Goal: Task Accomplishment & Management: Manage account settings

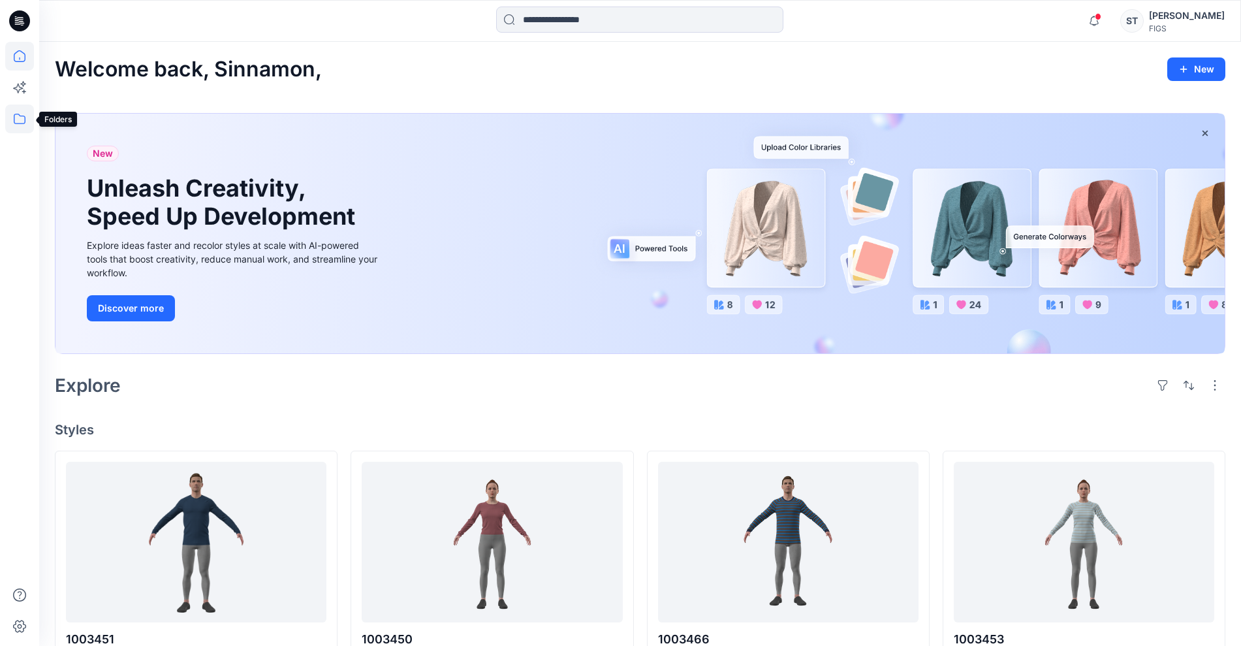
click at [16, 116] on icon at bounding box center [19, 118] width 29 height 29
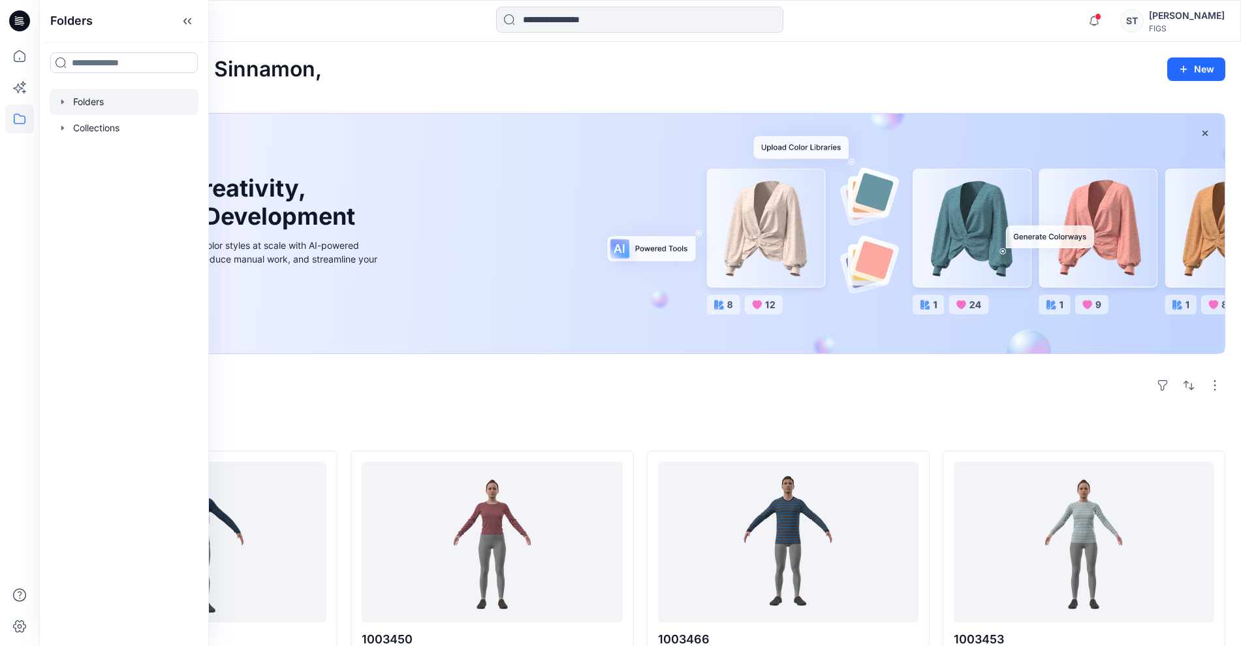
click at [67, 106] on icon "button" at bounding box center [62, 102] width 10 height 10
click at [85, 129] on div at bounding box center [124, 128] width 149 height 26
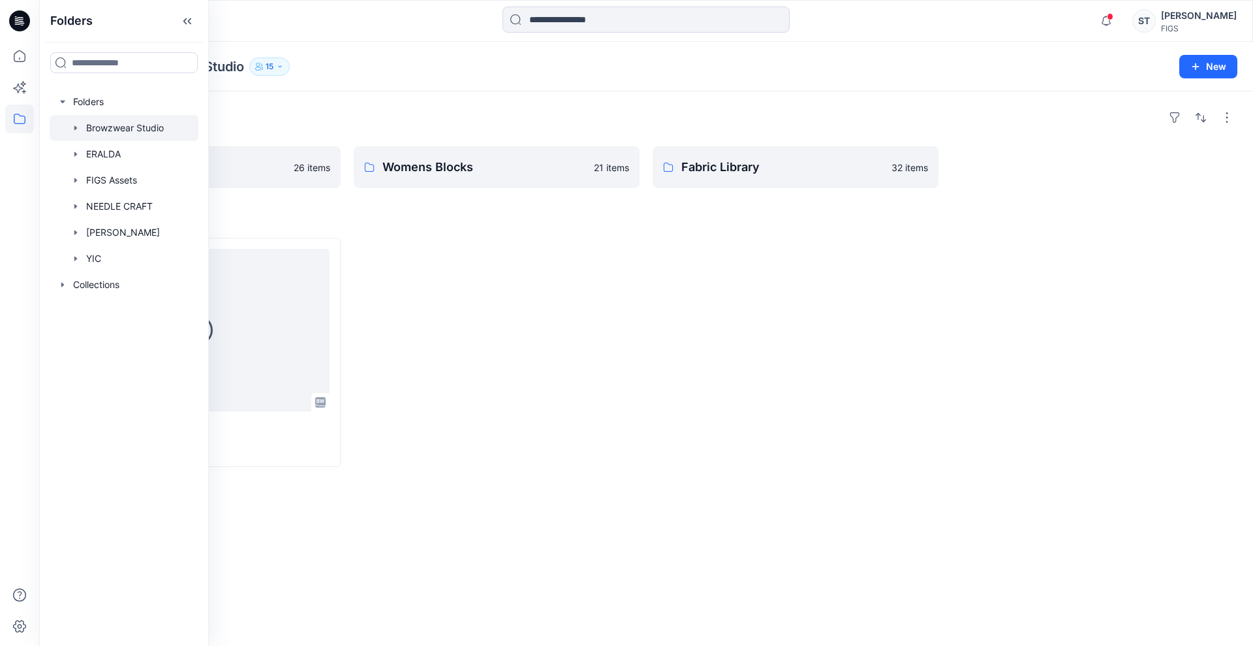
click at [384, 14] on div at bounding box center [646, 21] width 607 height 29
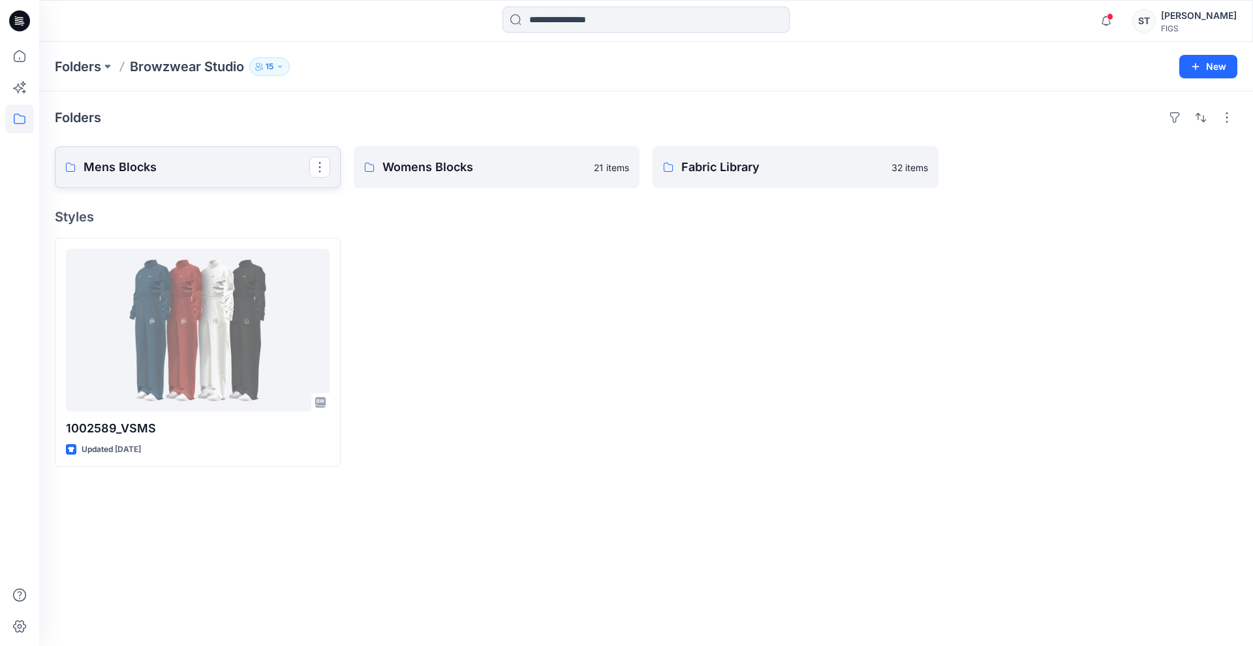
click at [216, 155] on link "Mens Blocks" at bounding box center [198, 167] width 286 height 42
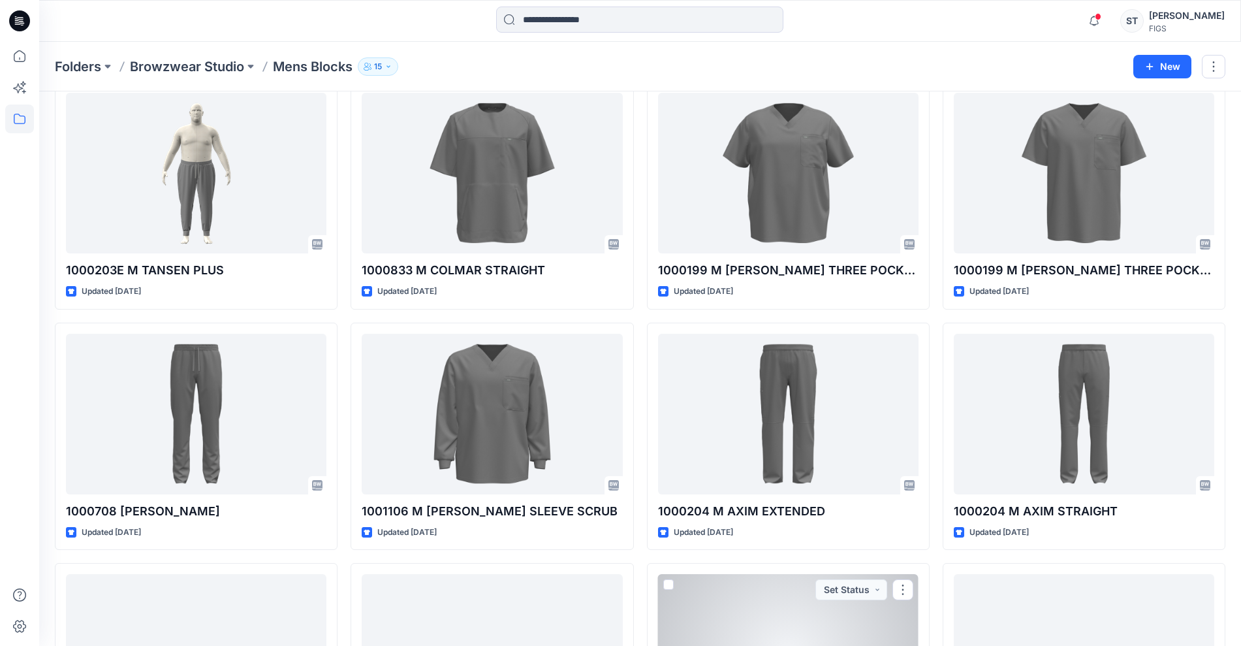
scroll to position [63, 0]
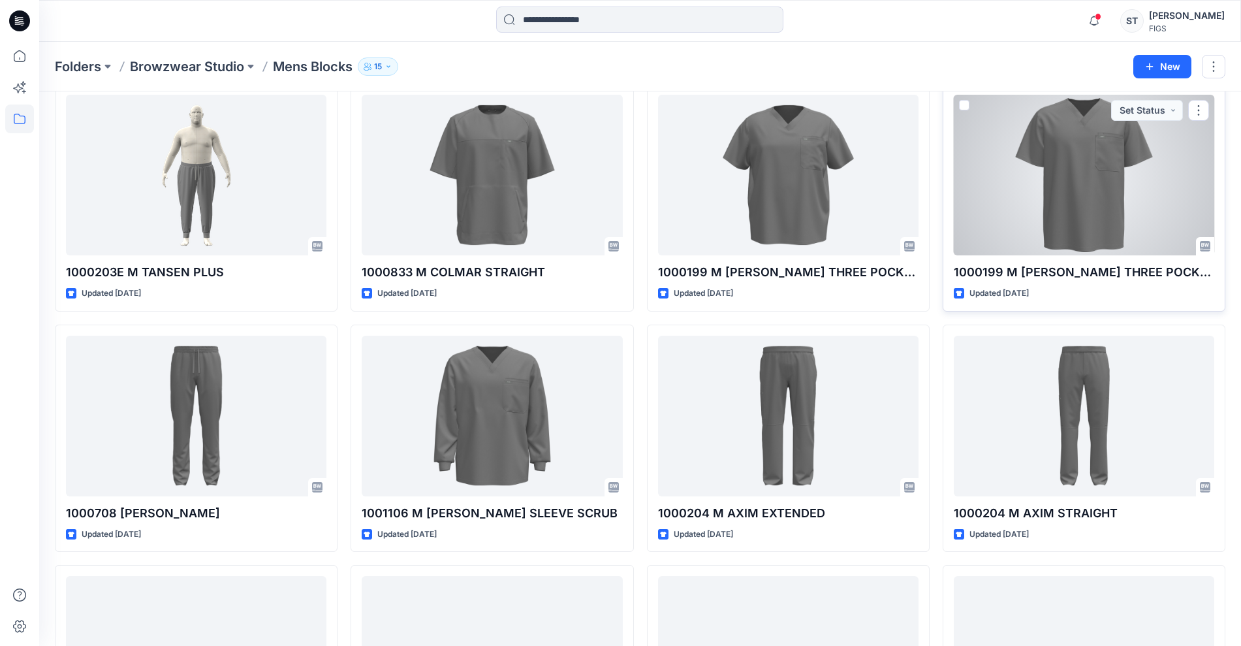
click at [1087, 166] on div at bounding box center [1084, 175] width 260 height 161
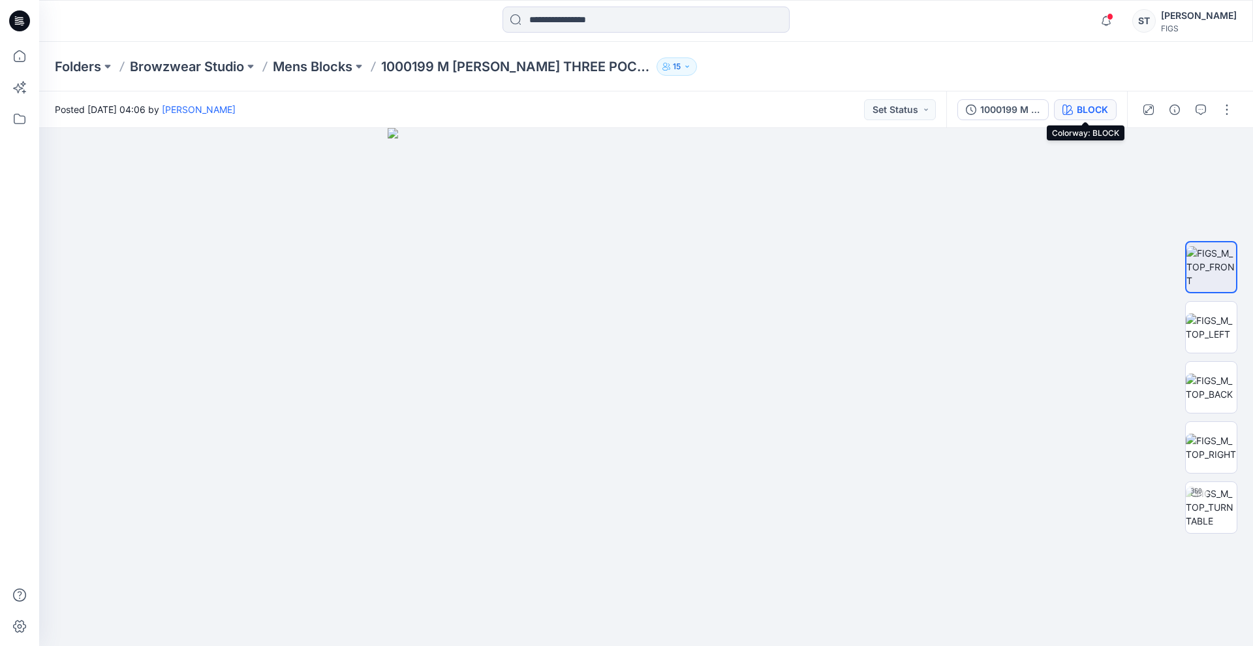
click at [1092, 116] on div "BLOCK" at bounding box center [1092, 109] width 31 height 14
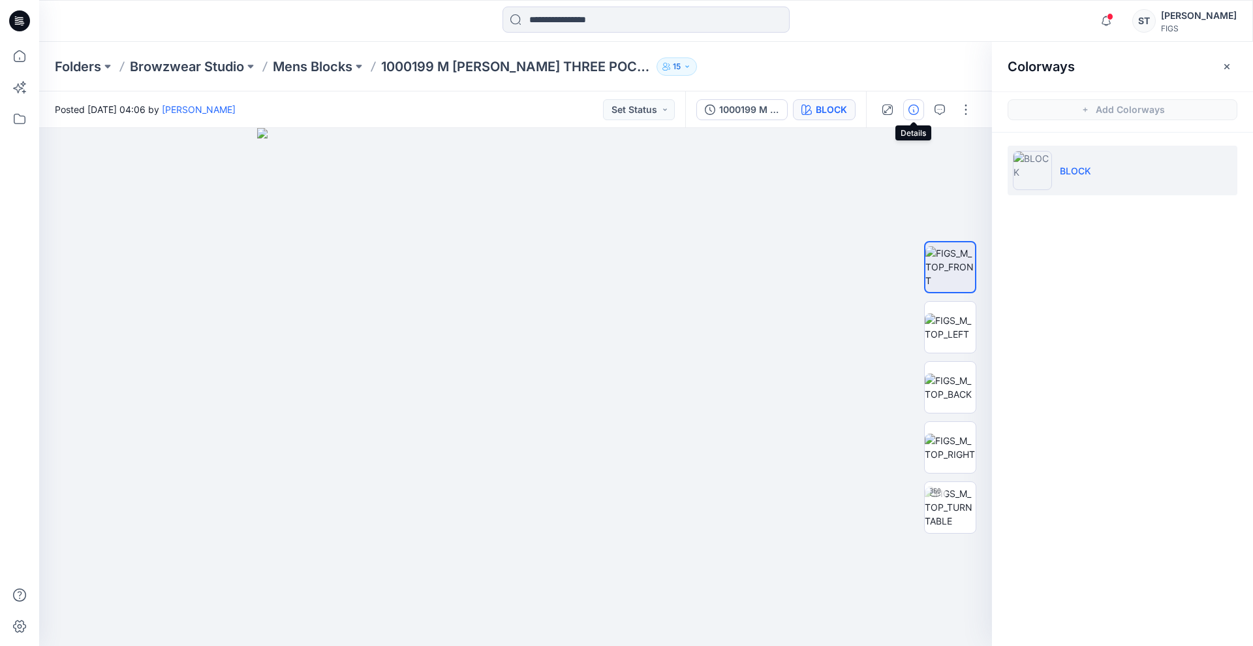
click at [905, 107] on button "button" at bounding box center [913, 109] width 21 height 21
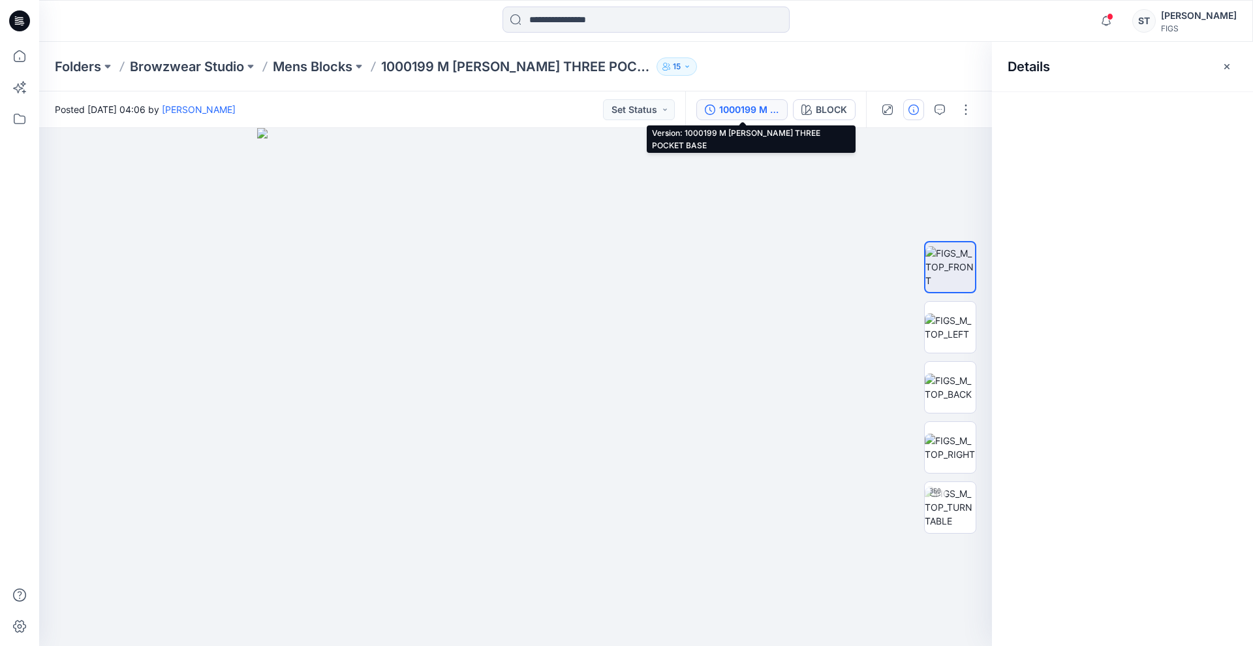
click at [717, 104] on button "1000199 M [PERSON_NAME] THREE POCKET BASE" at bounding box center [742, 109] width 91 height 21
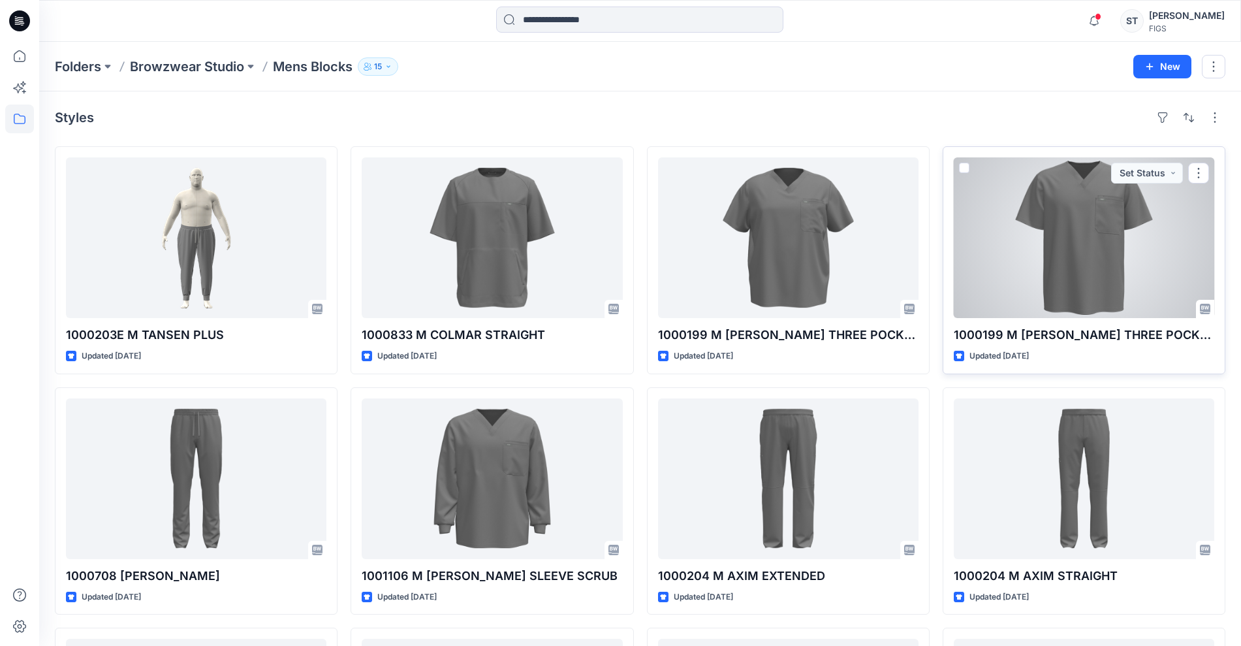
click at [1047, 208] on div at bounding box center [1084, 237] width 260 height 161
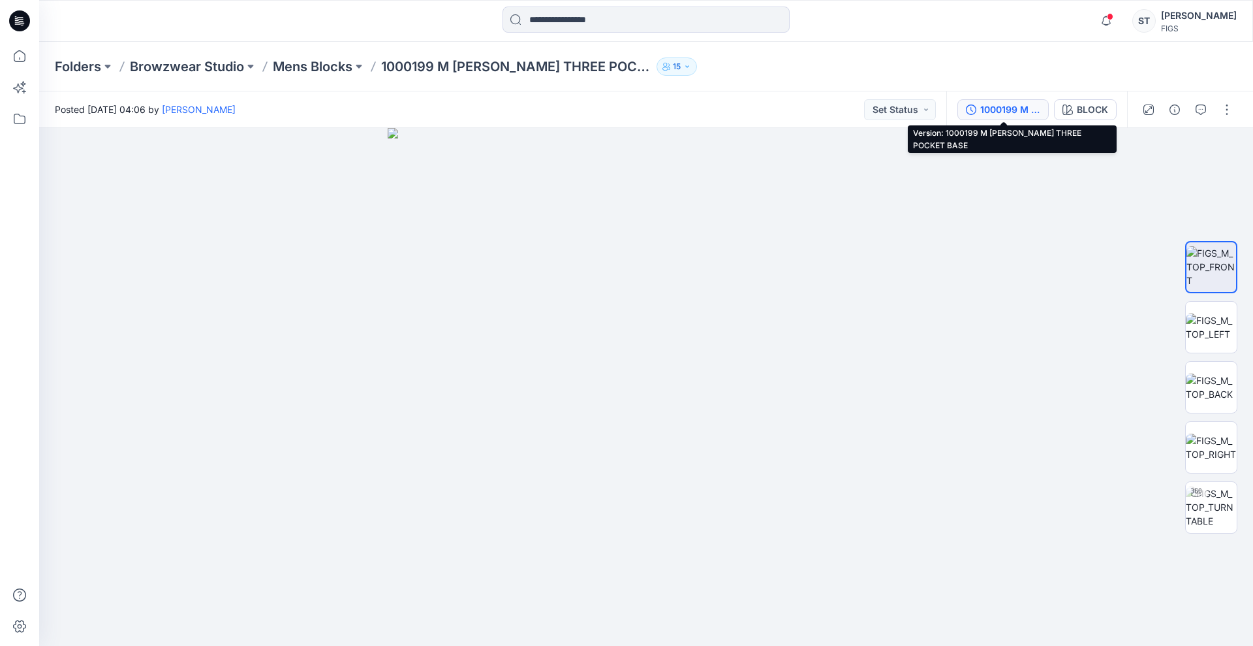
click at [1026, 106] on div "1000199 M [PERSON_NAME] THREE POCKET BASE" at bounding box center [1010, 109] width 60 height 14
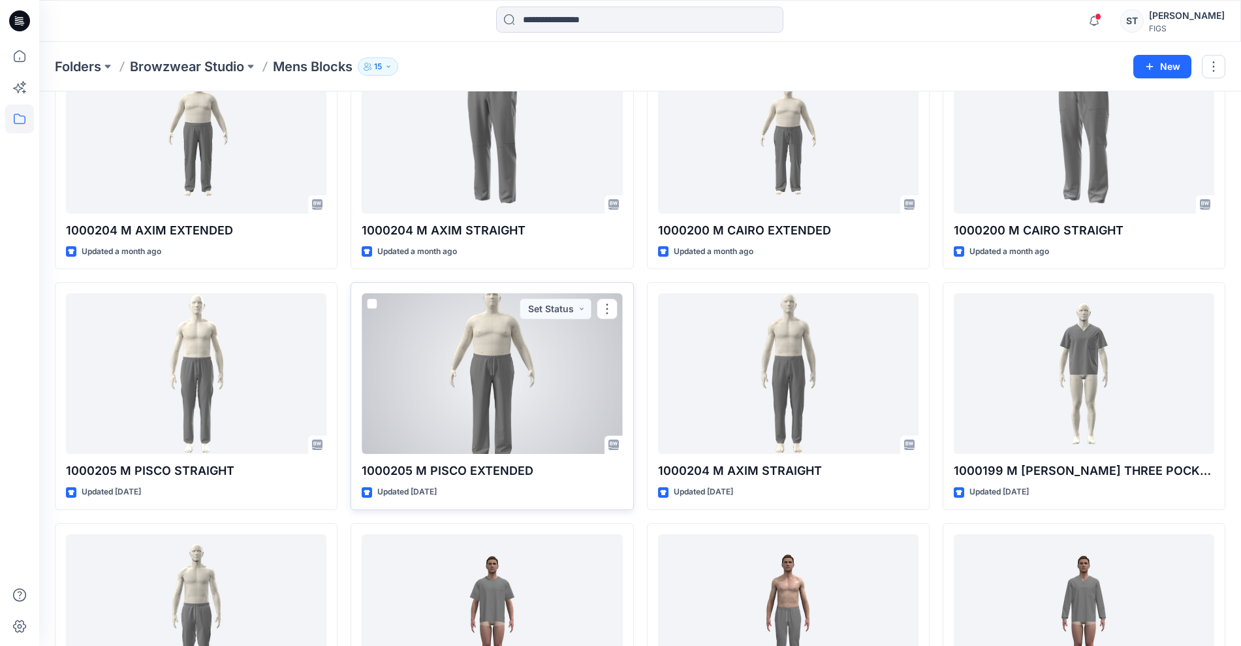
scroll to position [1187, 0]
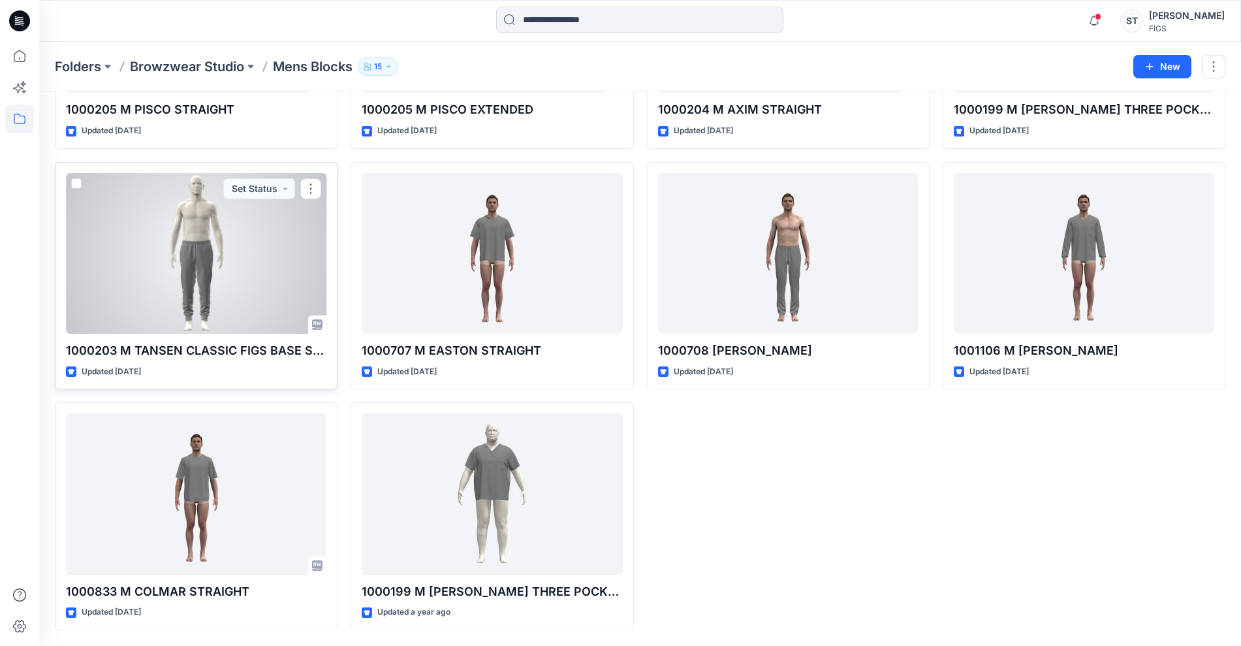
click at [163, 283] on div at bounding box center [196, 253] width 260 height 161
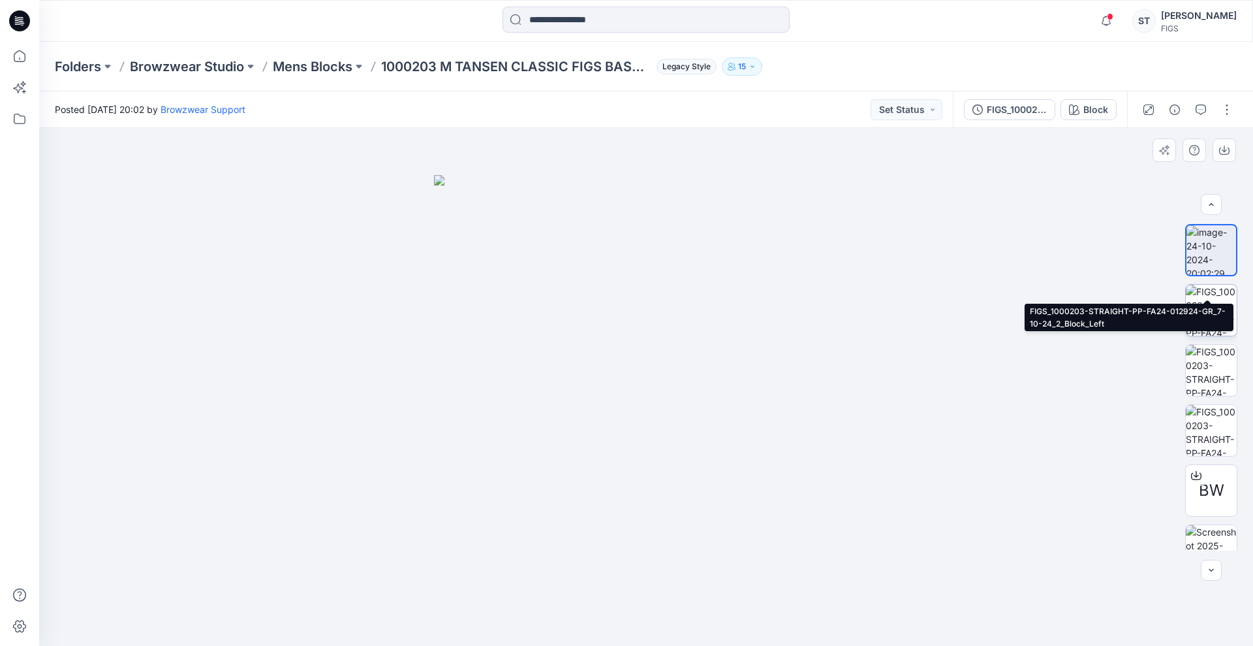
scroll to position [86, 0]
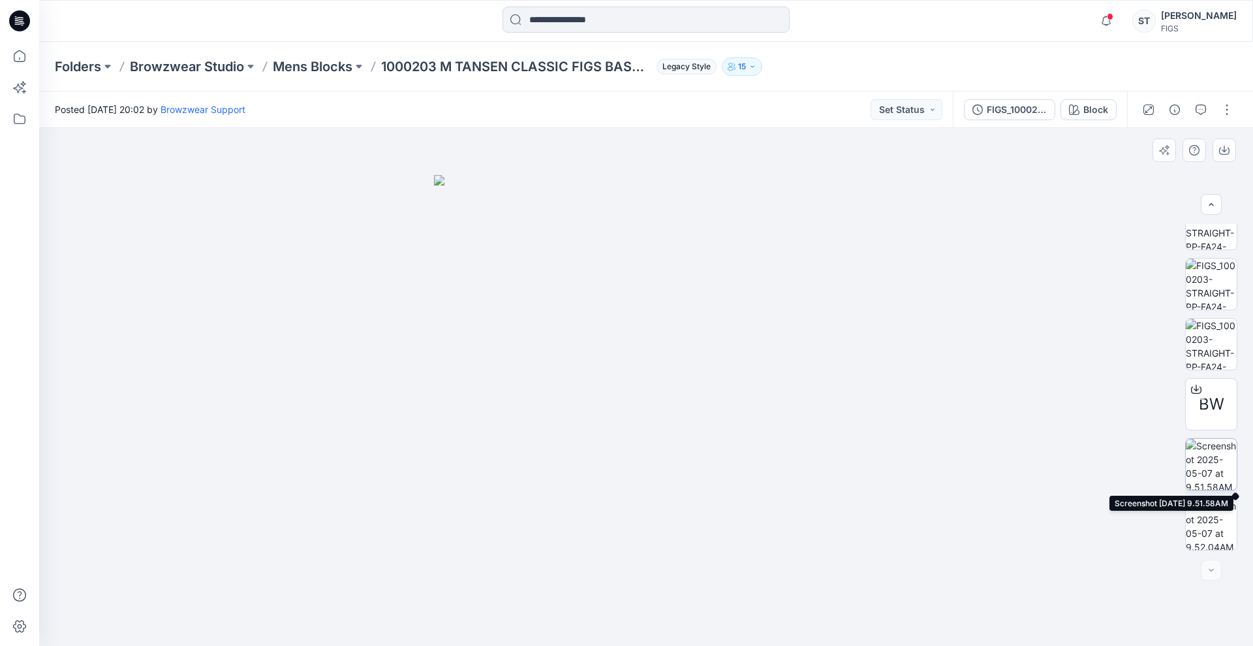
click at [1208, 481] on img at bounding box center [1211, 464] width 51 height 51
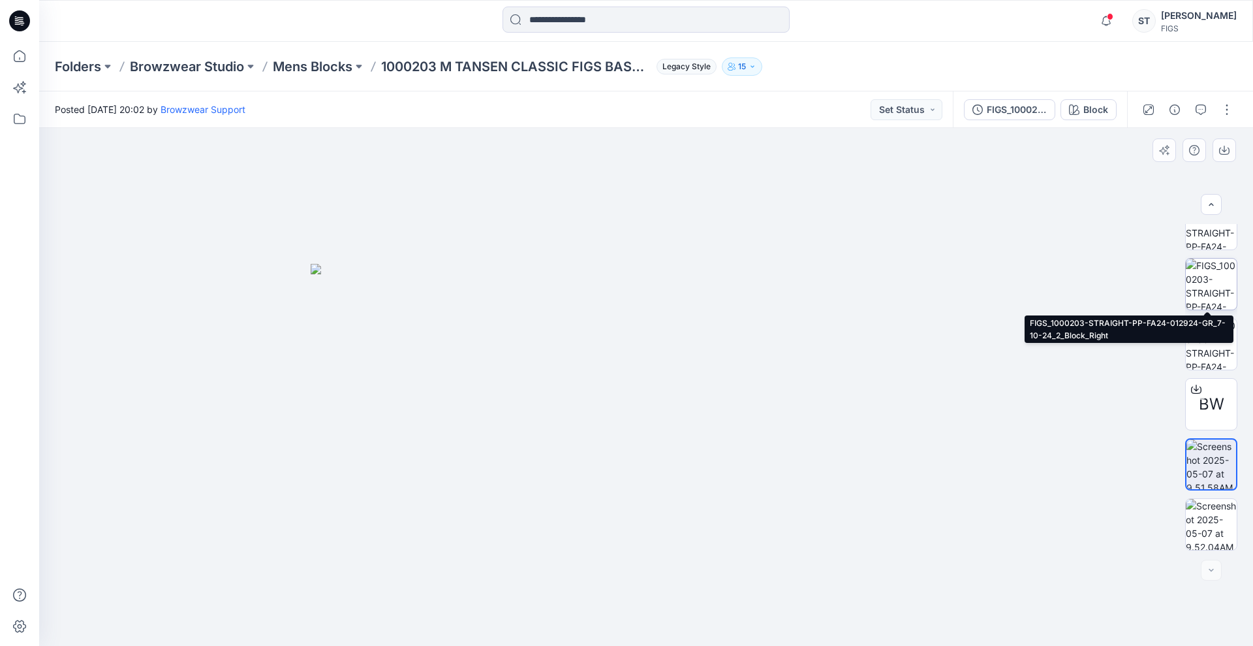
scroll to position [0, 0]
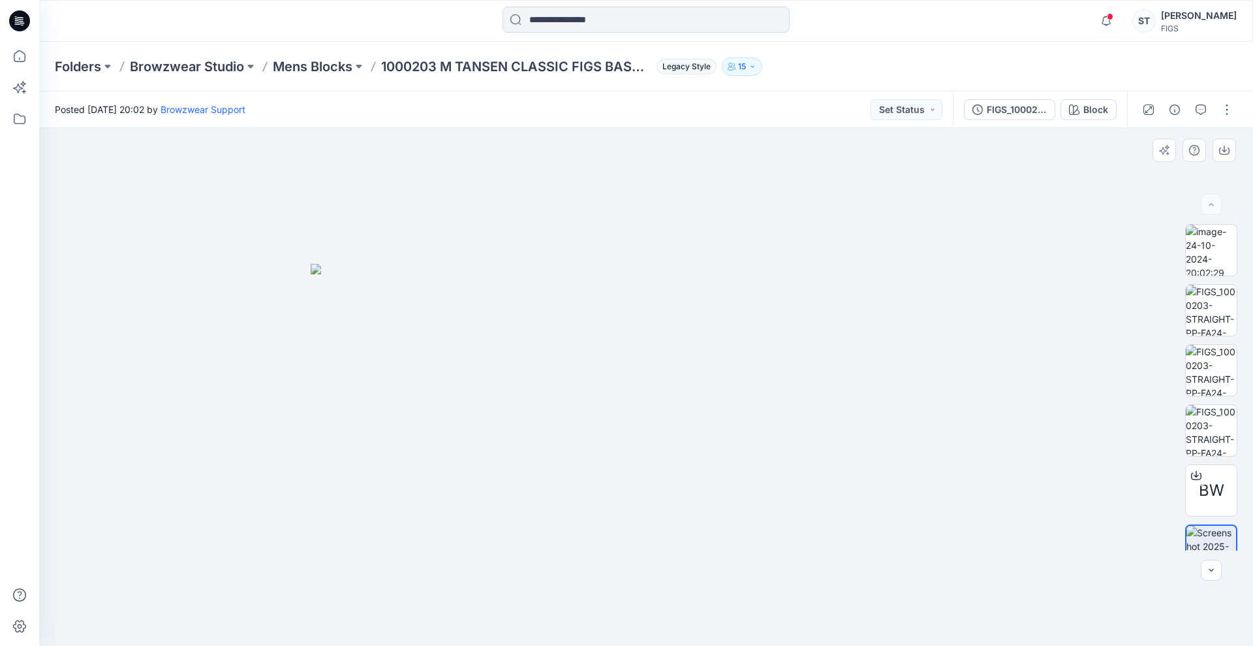
click at [989, 168] on div at bounding box center [646, 387] width 1214 height 518
click at [1221, 499] on div "BW" at bounding box center [1211, 490] width 52 height 52
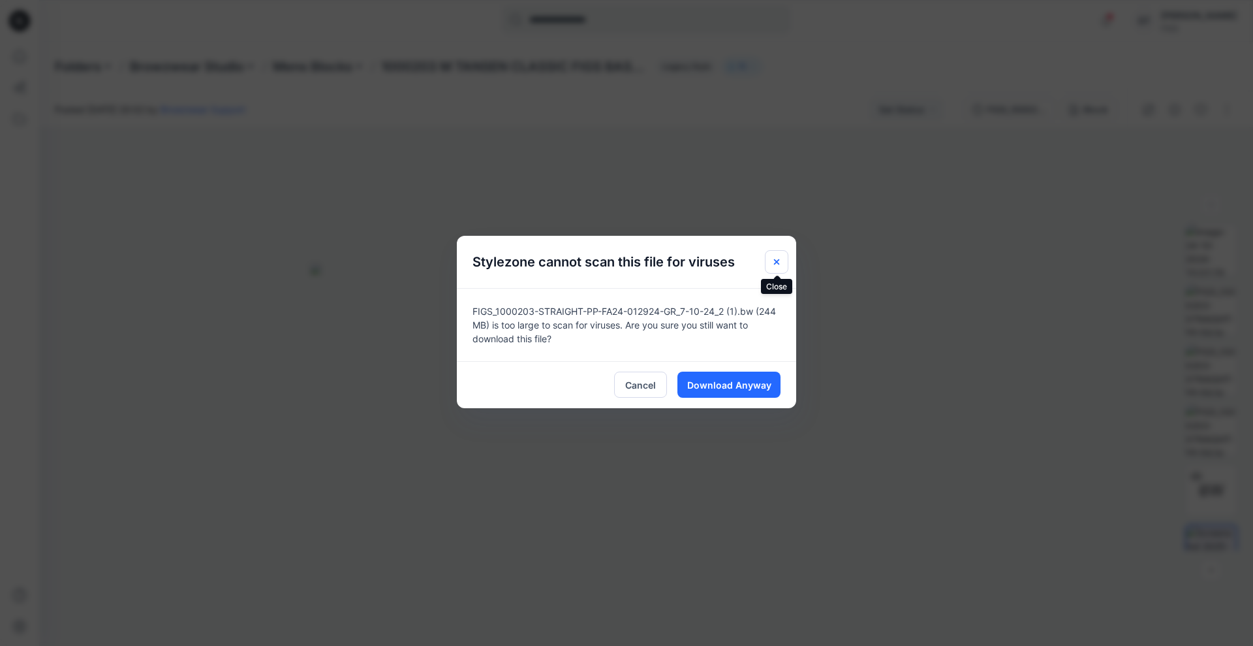
click at [787, 271] on button "Close" at bounding box center [777, 262] width 24 height 24
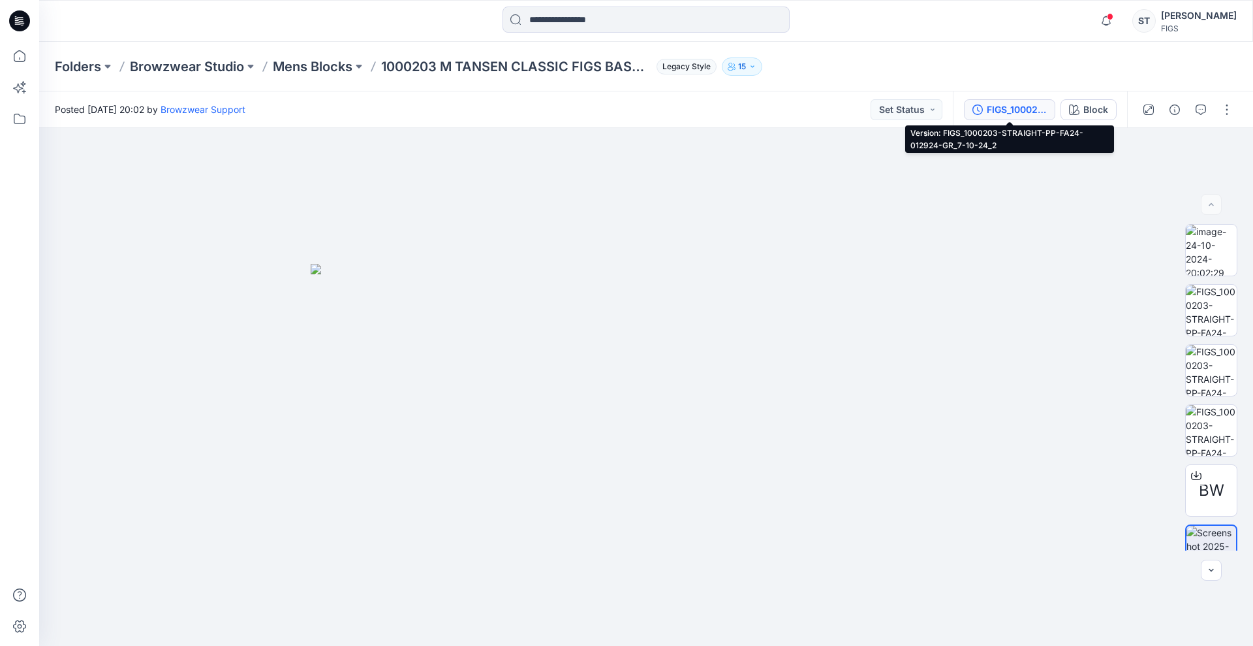
click at [1005, 119] on button "FIGS_1000203-STRAIGHT-PP-FA24-012924-GR_7-10-24_2" at bounding box center [1009, 109] width 91 height 21
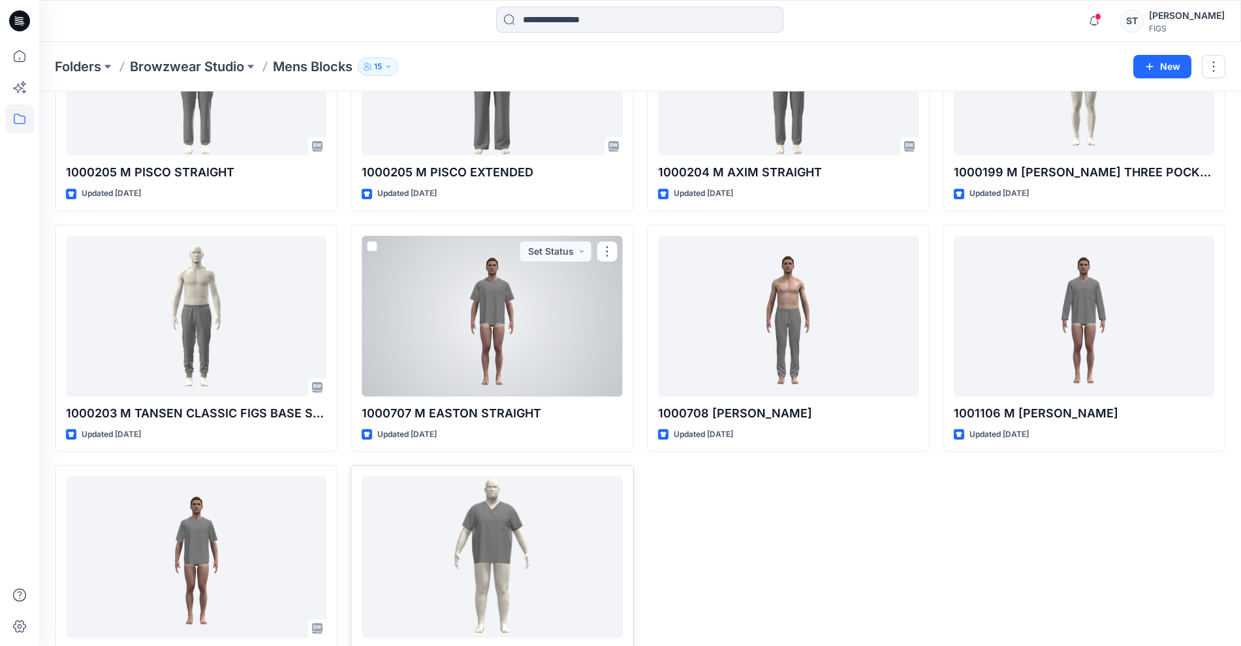
scroll to position [1187, 0]
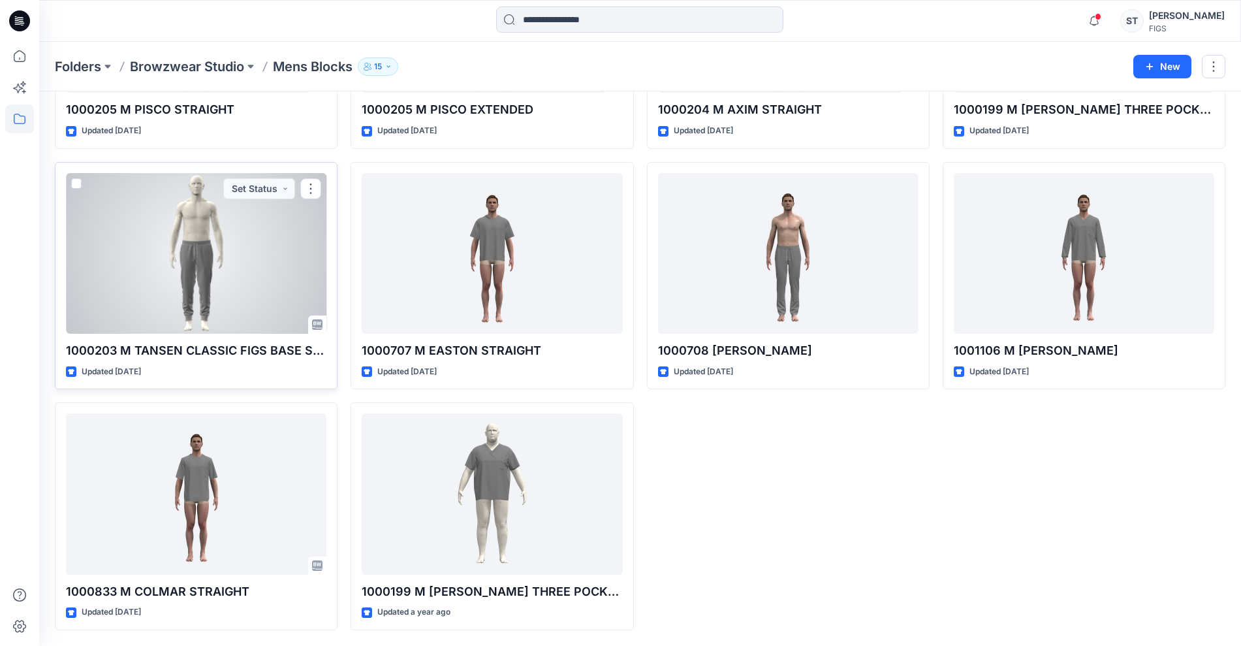
click at [246, 233] on div at bounding box center [196, 253] width 260 height 161
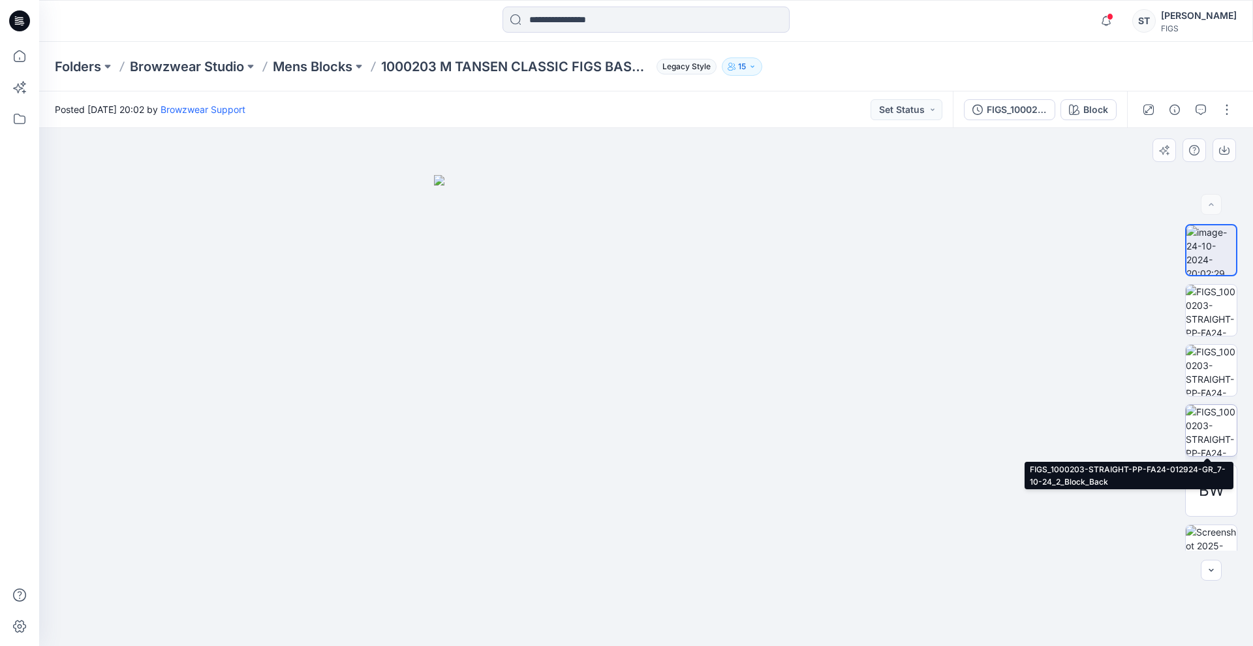
scroll to position [86, 0]
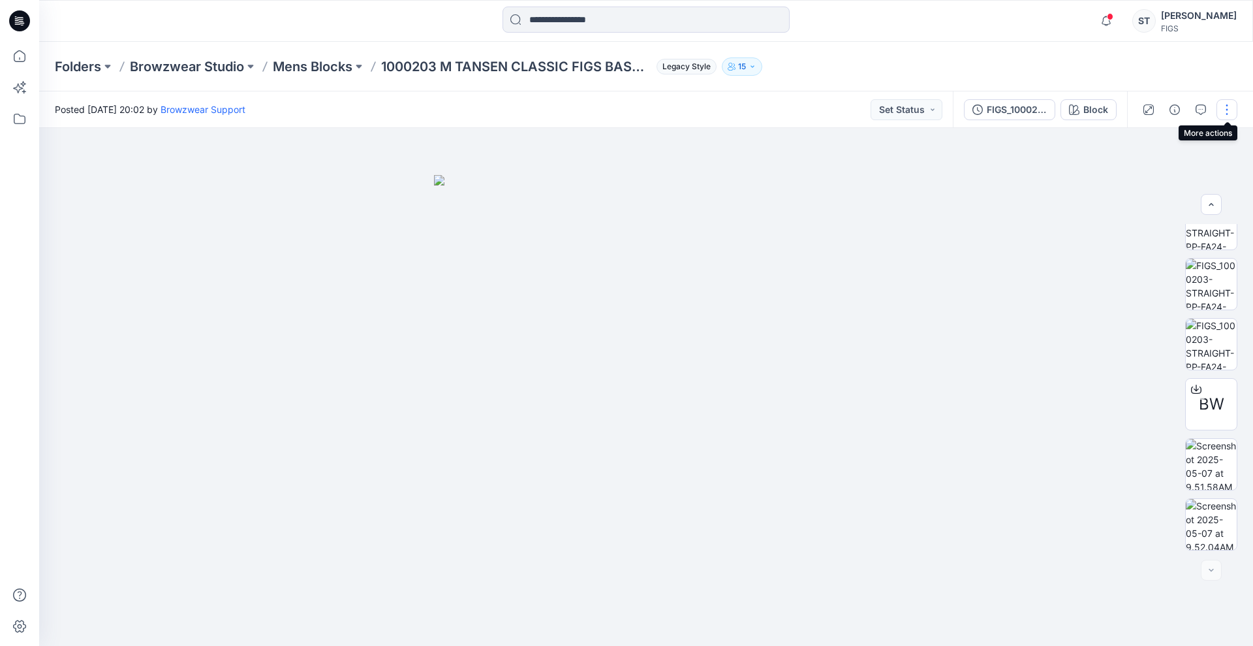
click at [1218, 114] on button "button" at bounding box center [1227, 109] width 21 height 21
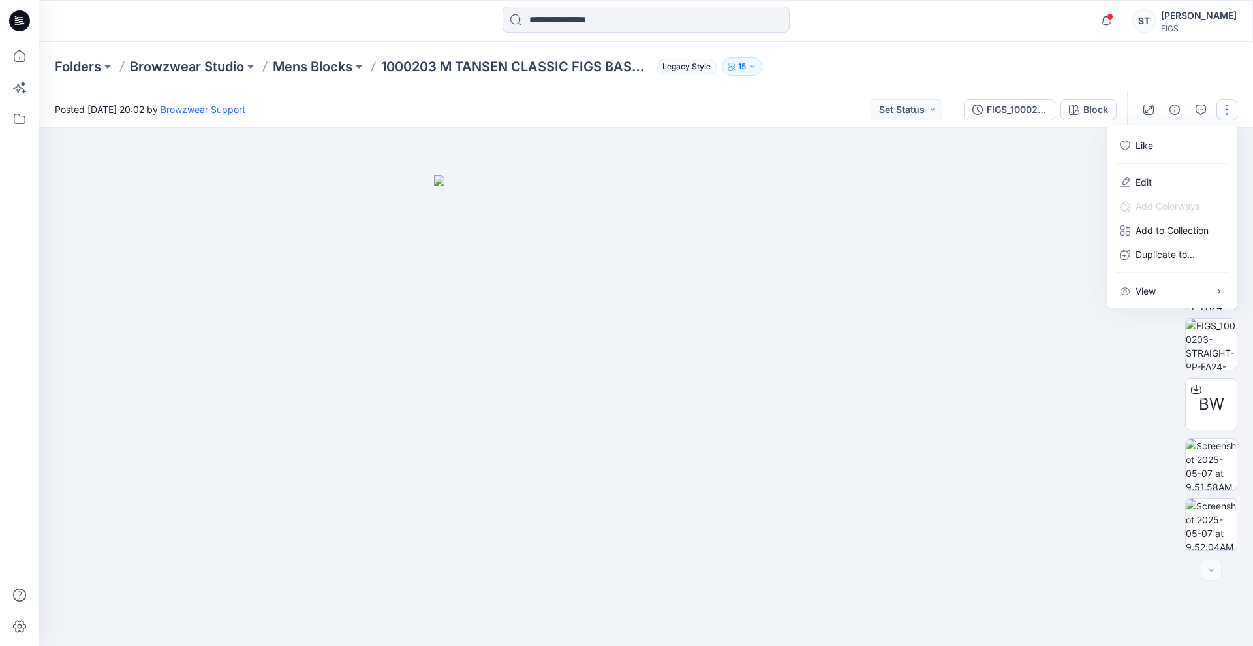
click at [1218, 114] on button "button" at bounding box center [1227, 109] width 21 height 21
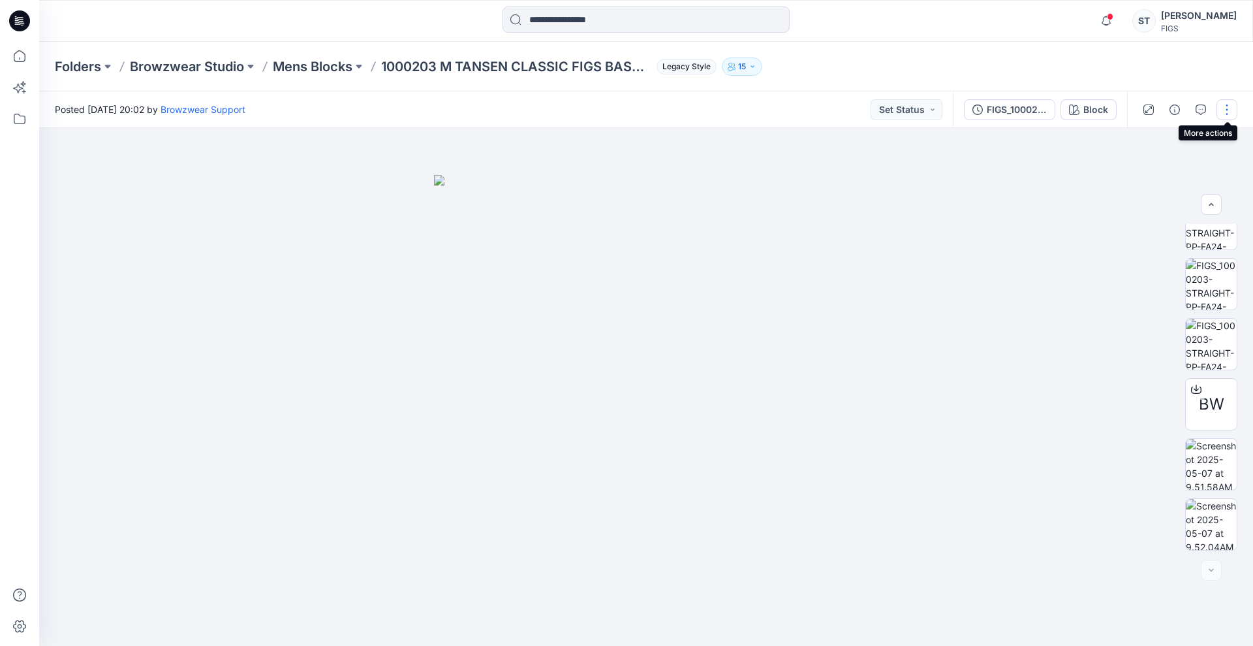
click at [1229, 110] on button "button" at bounding box center [1227, 109] width 21 height 21
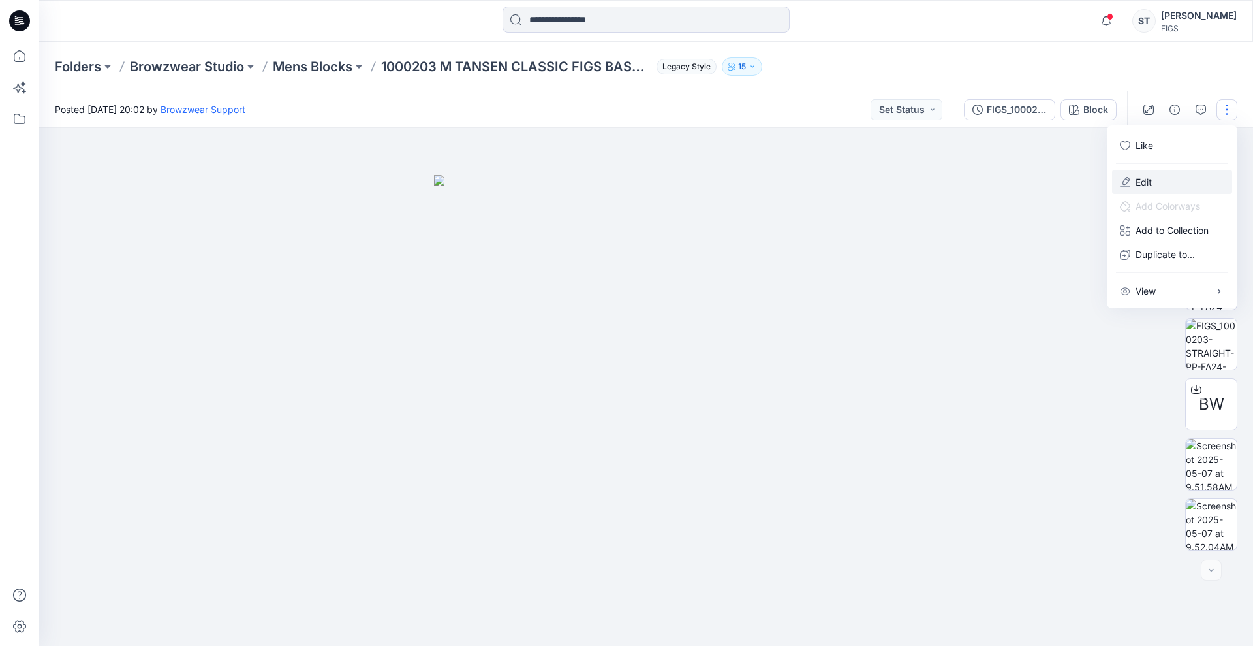
click at [1151, 177] on p "Edit" at bounding box center [1144, 182] width 16 height 14
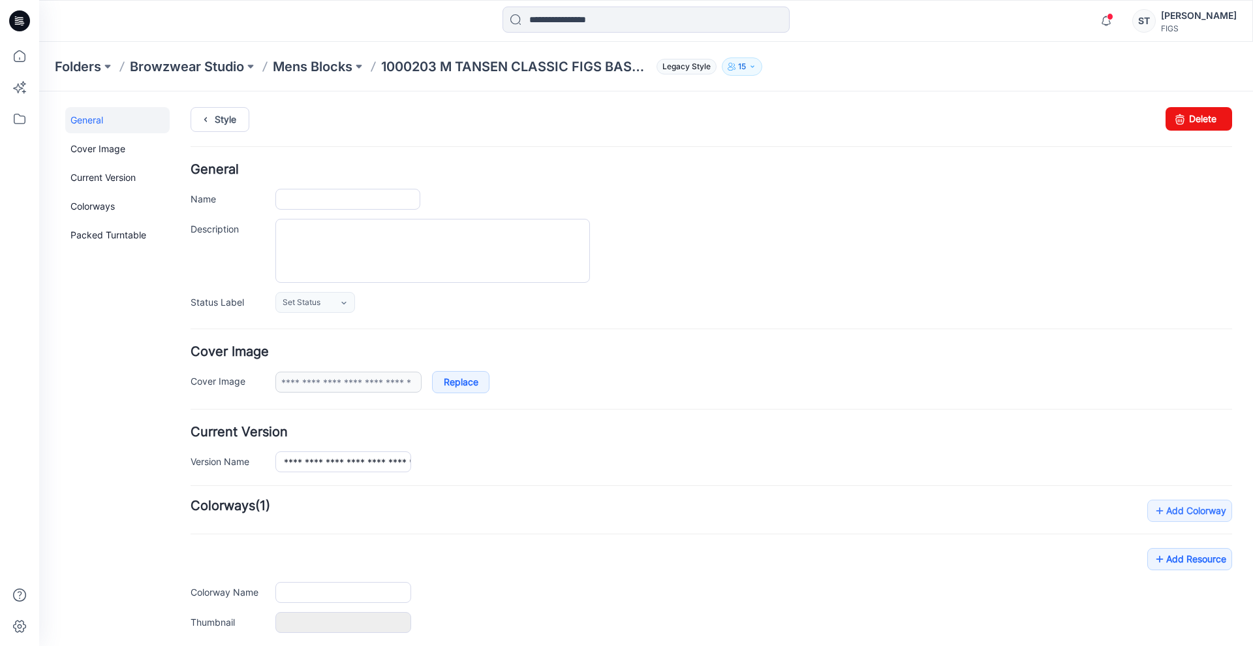
type input "**********"
type input "*****"
type input "**********"
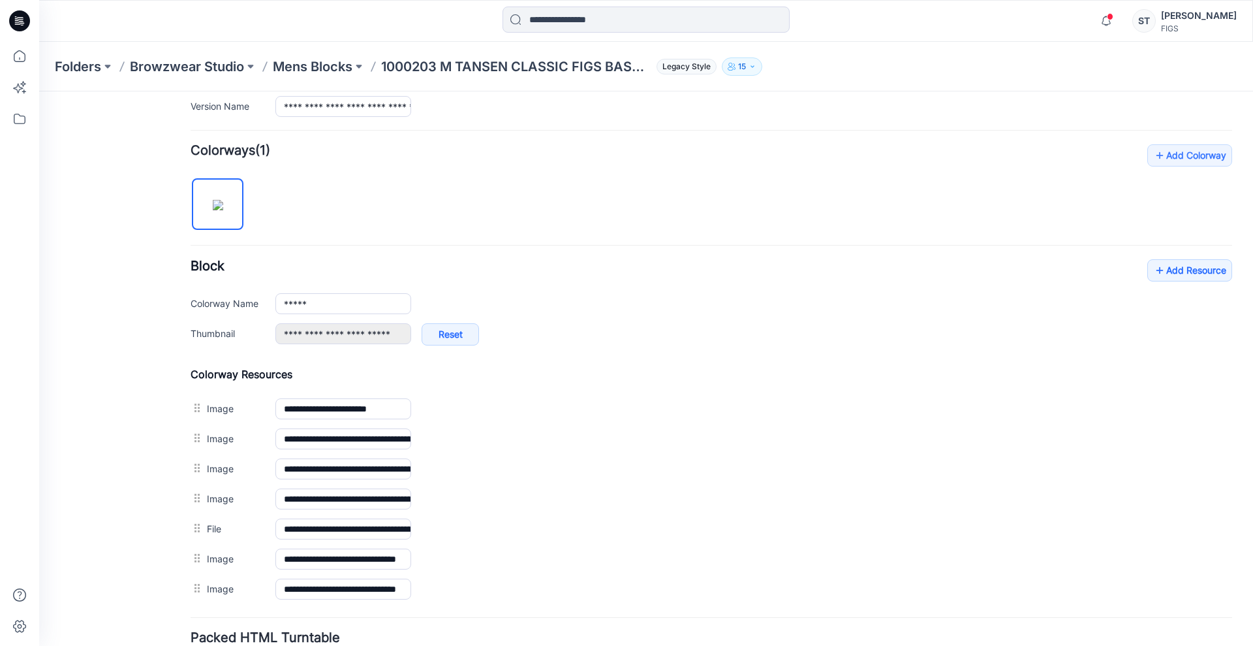
scroll to position [463, 0]
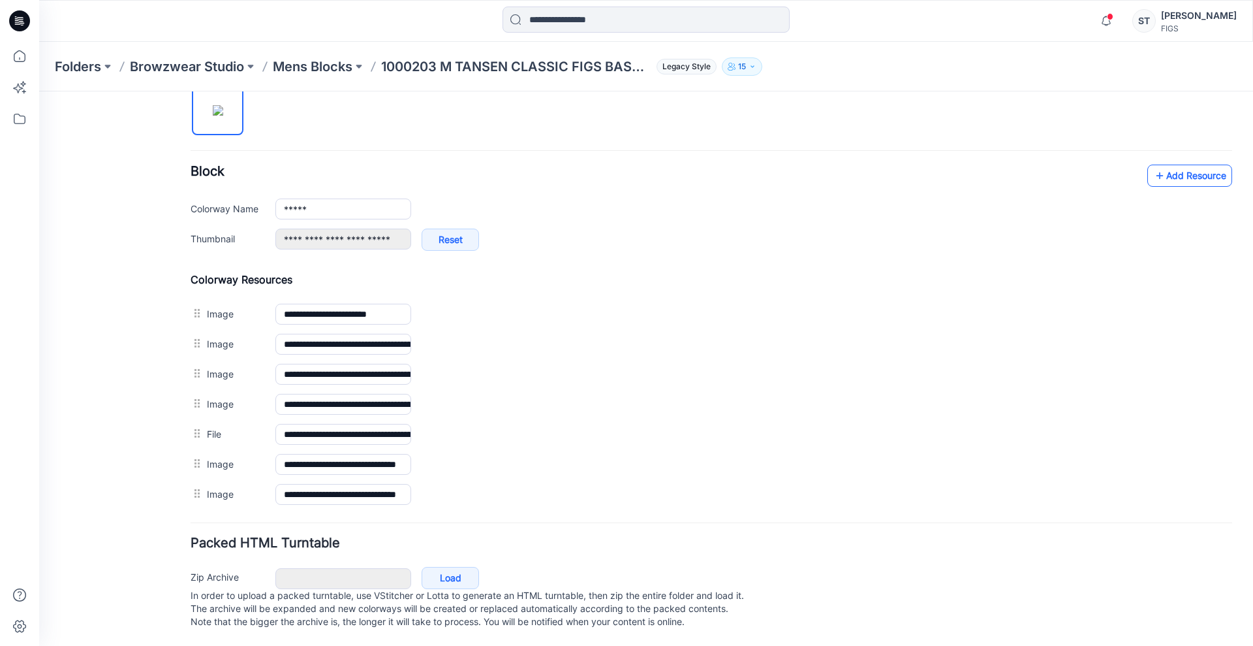
click at [1157, 165] on link "Add Resource" at bounding box center [1190, 176] width 85 height 22
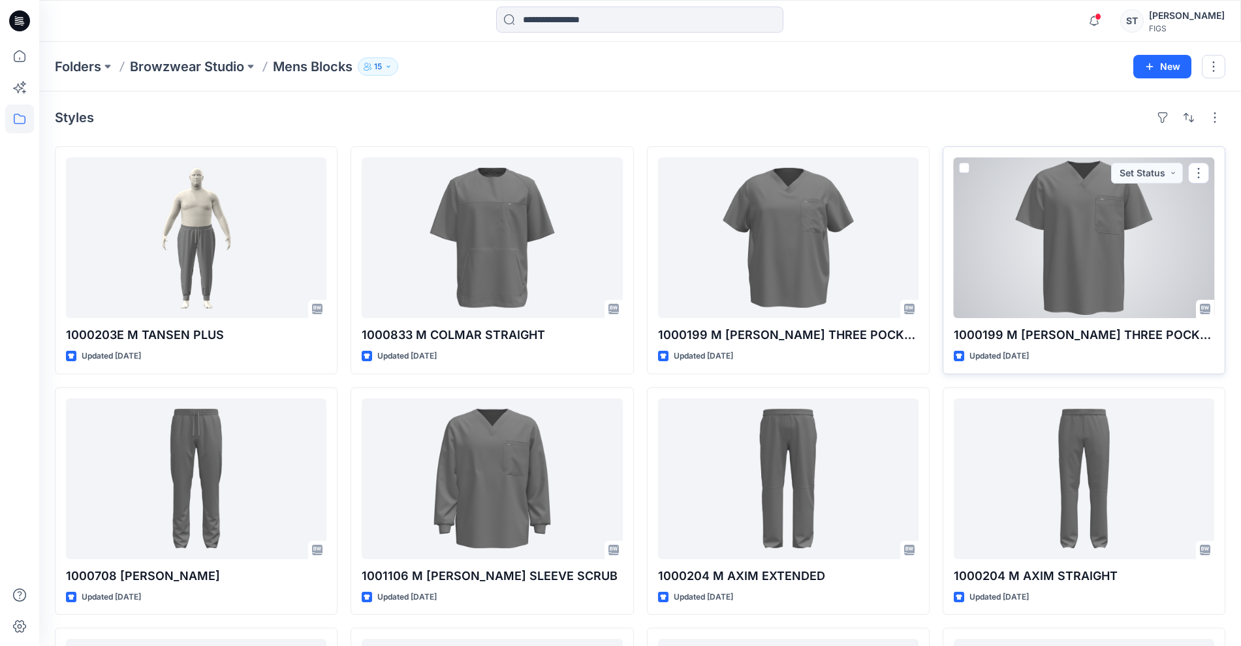
click at [1025, 264] on div at bounding box center [1084, 237] width 260 height 161
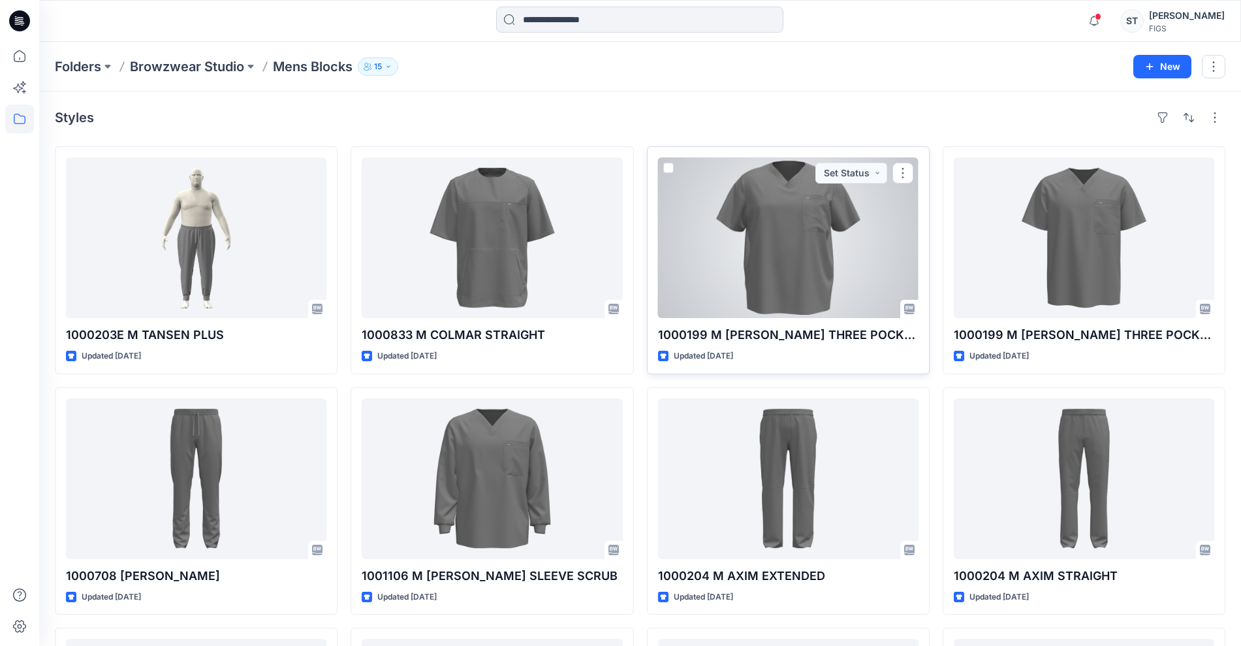
click at [710, 268] on div at bounding box center [788, 237] width 260 height 161
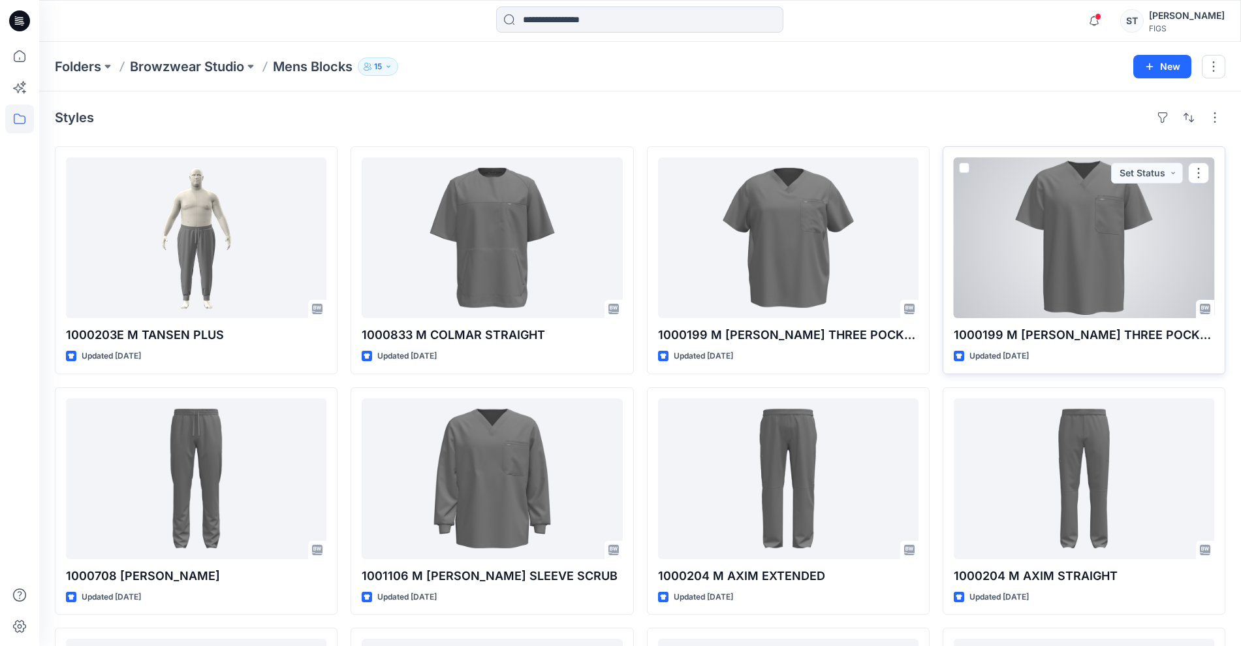
click at [1022, 289] on div at bounding box center [1084, 237] width 260 height 161
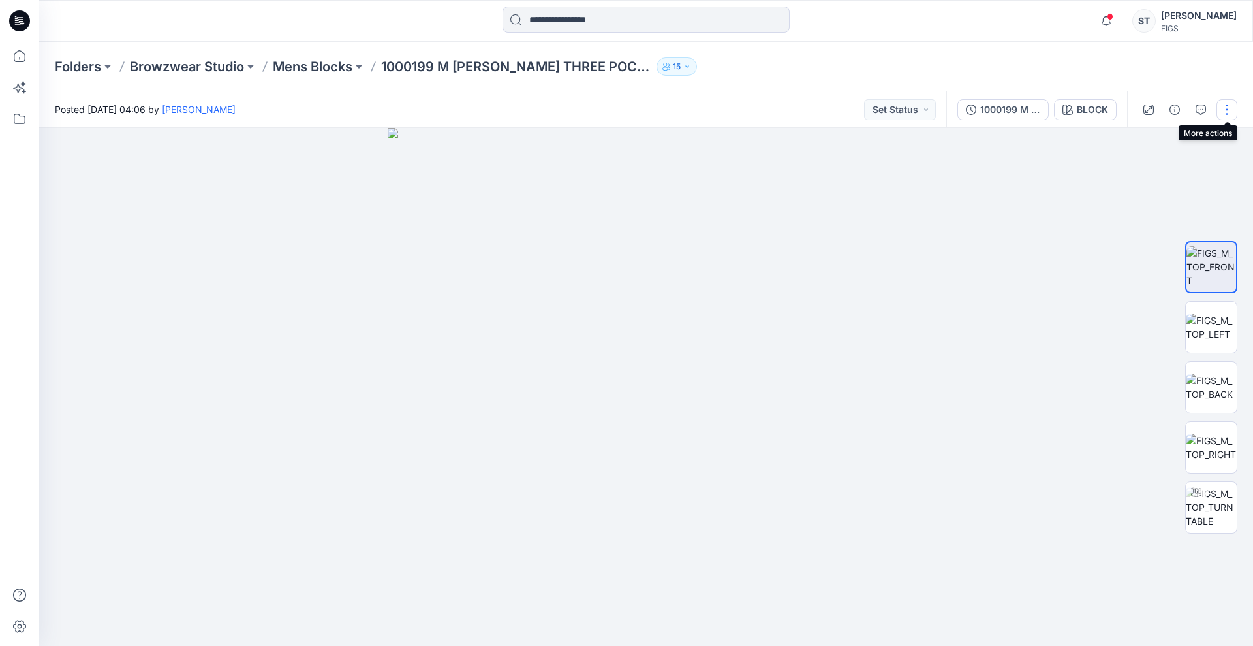
click at [1233, 110] on button "button" at bounding box center [1227, 109] width 21 height 21
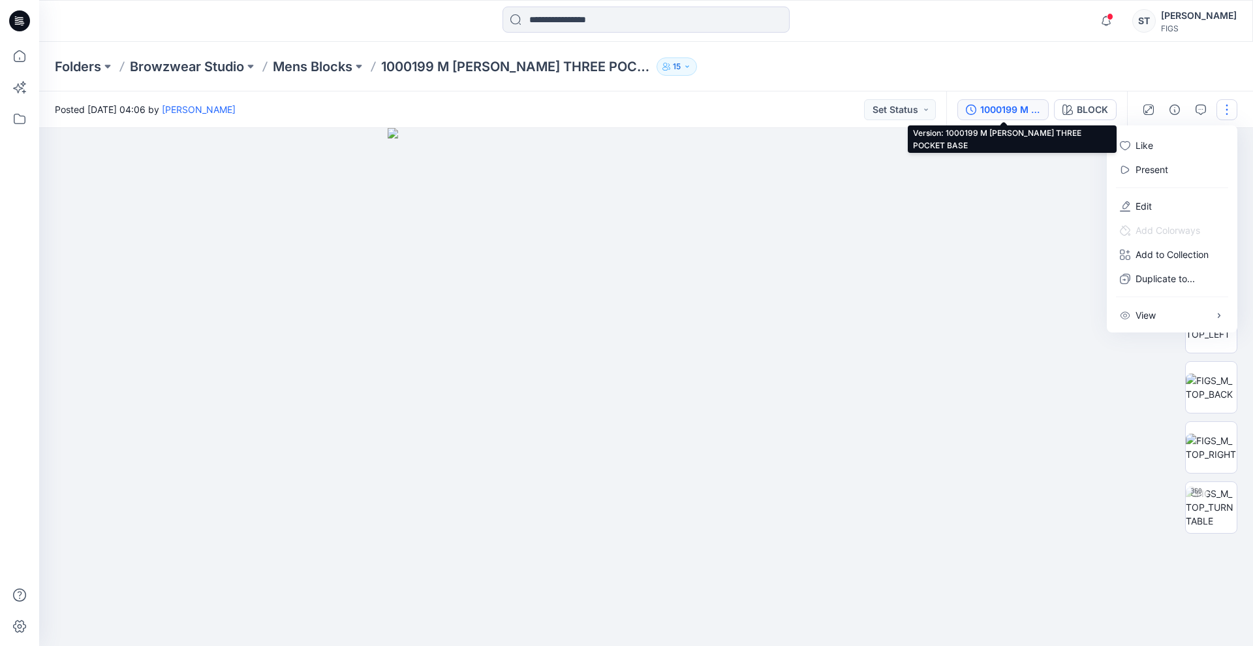
click at [1011, 108] on div "1000199 M [PERSON_NAME] THREE POCKET BASE" at bounding box center [1010, 109] width 60 height 14
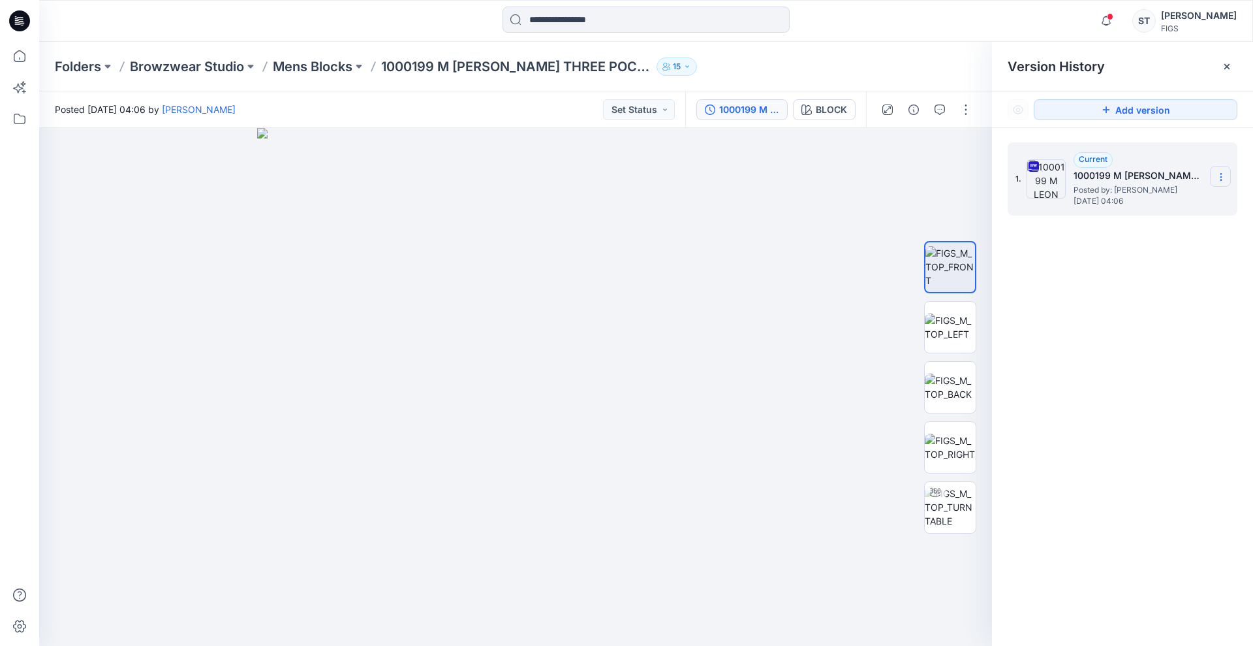
click at [1216, 178] on section at bounding box center [1220, 176] width 21 height 21
click at [1127, 204] on span "Download Source BW File" at bounding box center [1155, 203] width 109 height 16
